Goal: Information Seeking & Learning: Learn about a topic

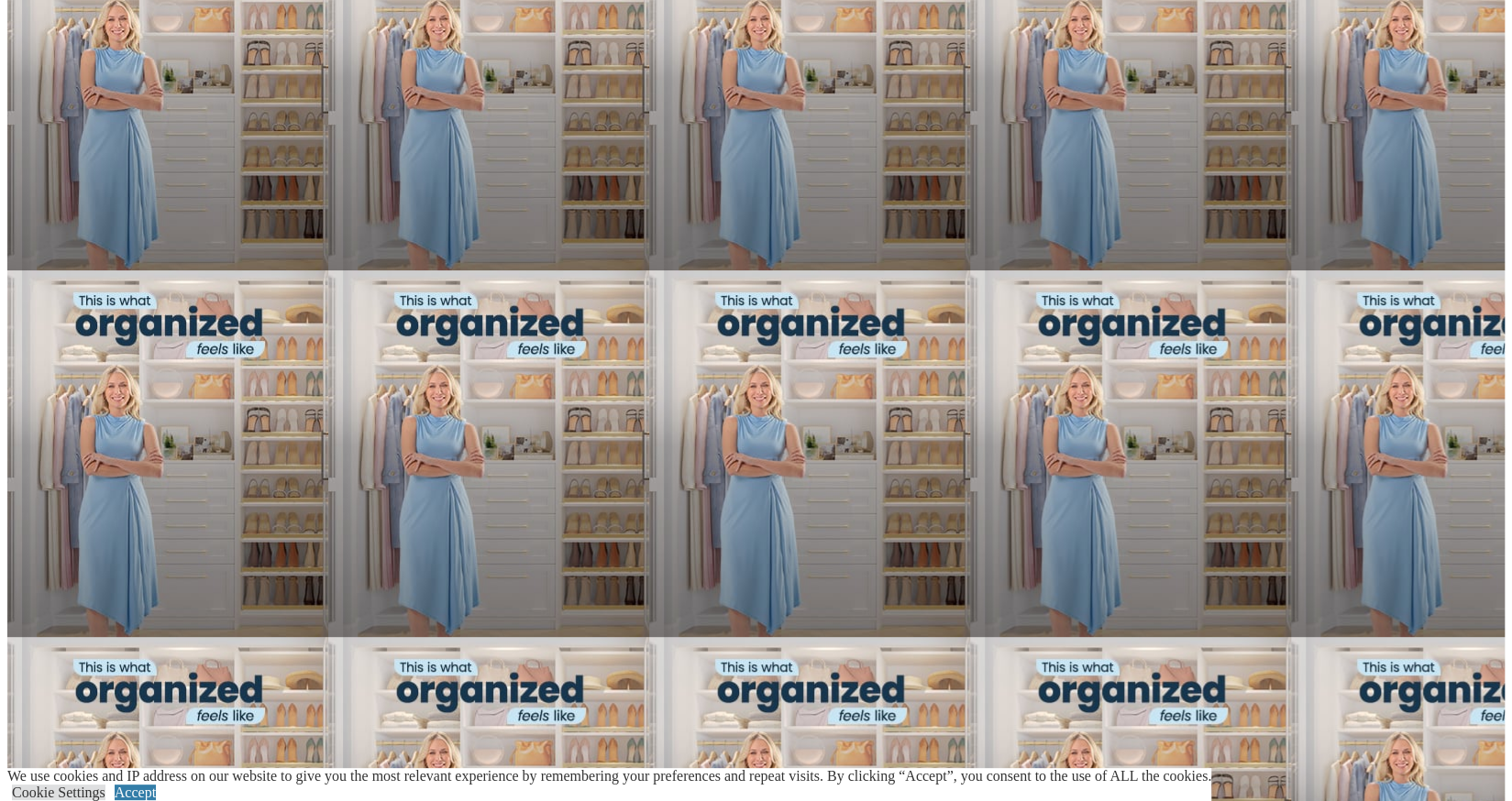
scroll to position [1283, 0]
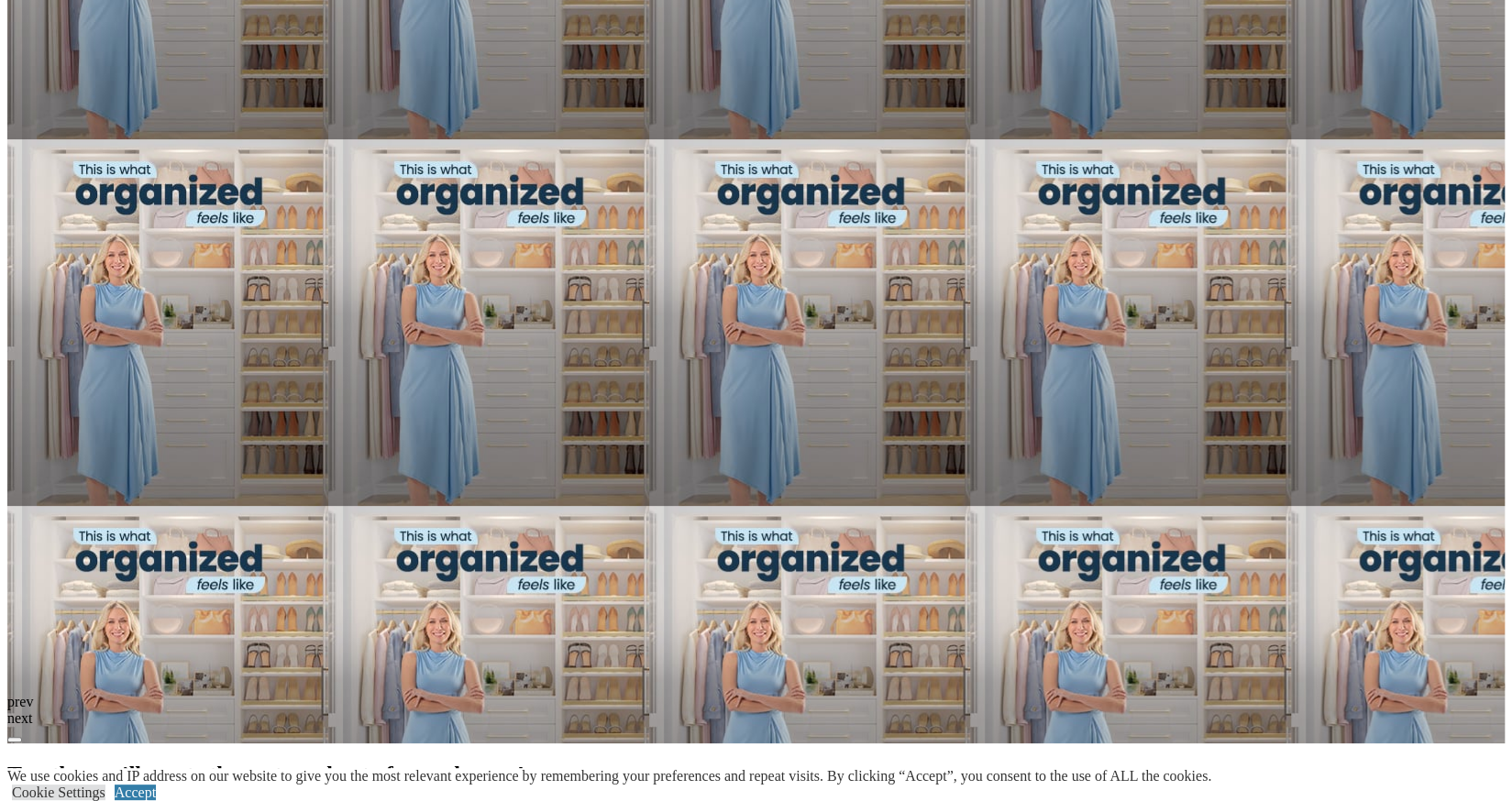
scroll to position [1924, 0]
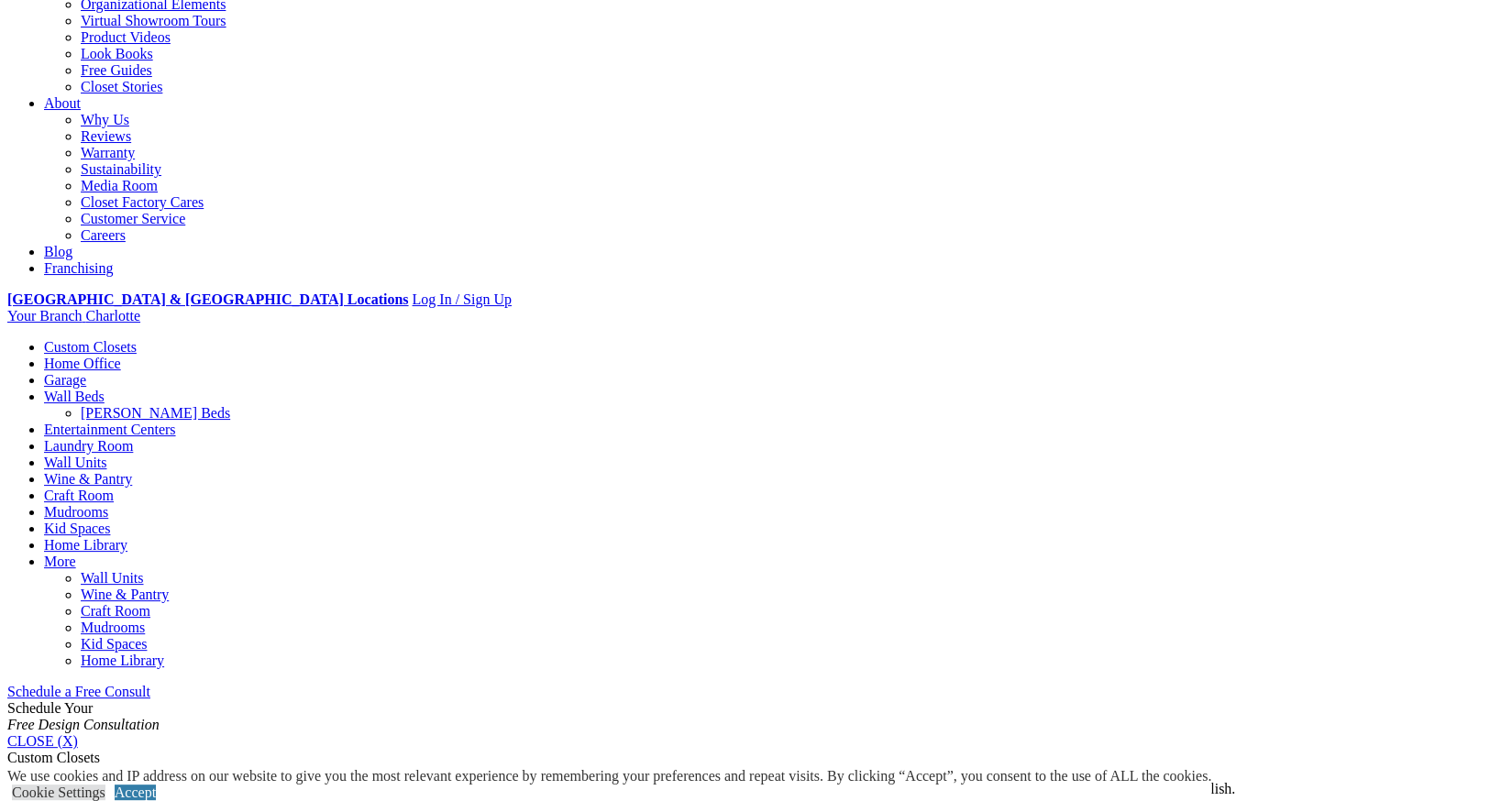
scroll to position [458, 0]
